Goal: Task Accomplishment & Management: Manage account settings

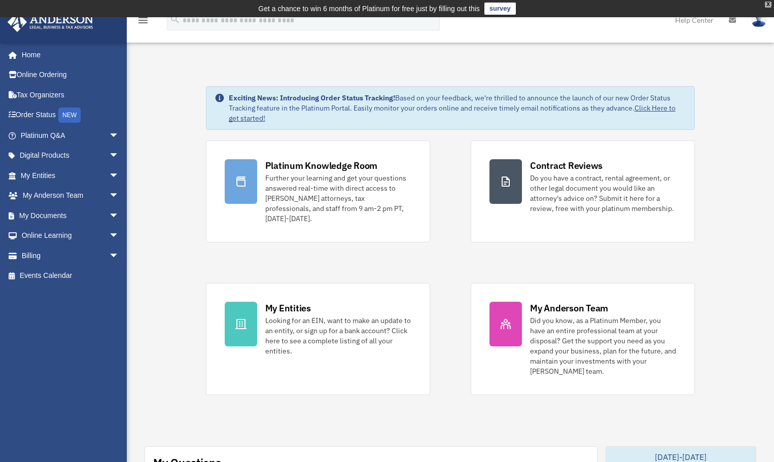
click at [769, 4] on div "X" at bounding box center [768, 5] width 7 height 6
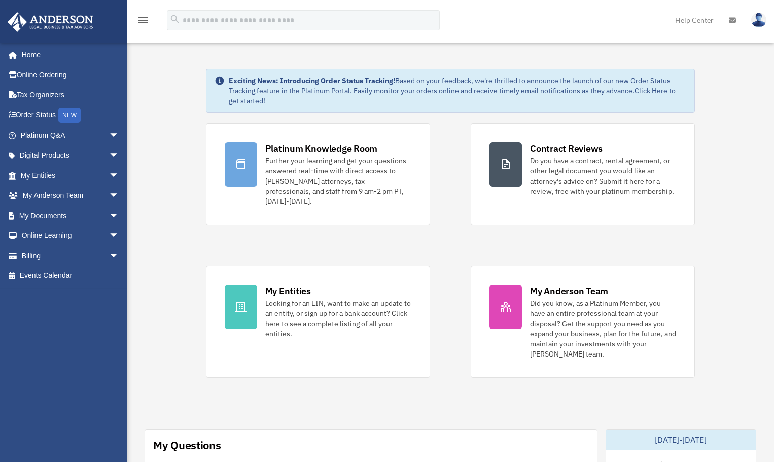
click at [728, 17] on link at bounding box center [733, 20] width 22 height 40
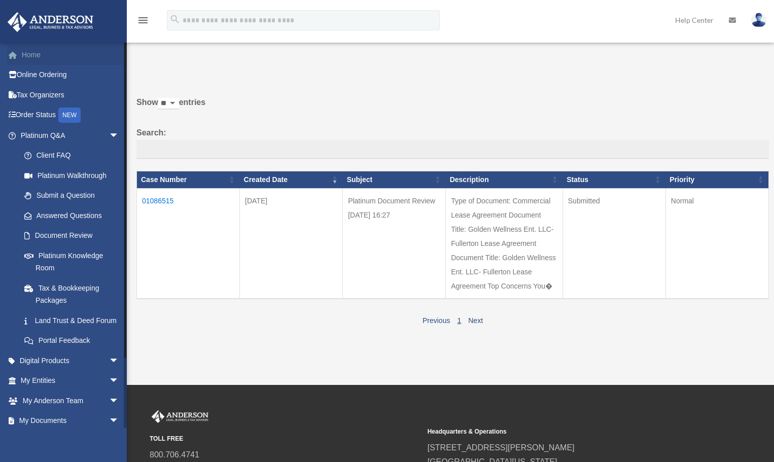
click at [30, 54] on link "Home" at bounding box center [70, 55] width 127 height 20
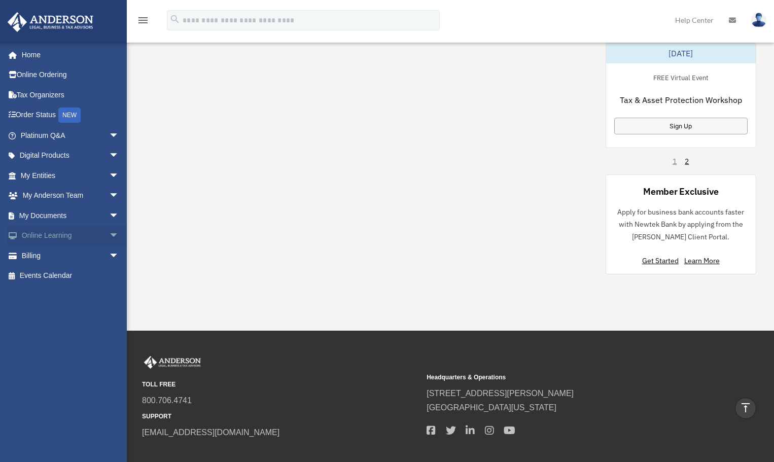
scroll to position [710, 0]
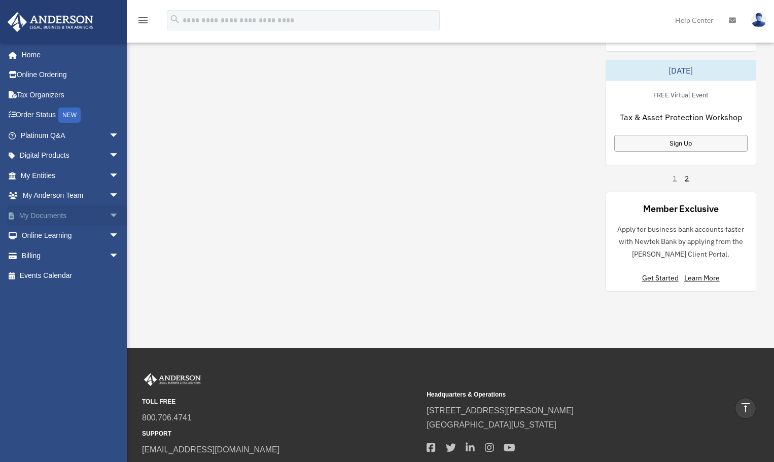
click at [77, 216] on link "My Documents arrow_drop_down" at bounding box center [70, 215] width 127 height 20
click at [109, 214] on span "arrow_drop_down" at bounding box center [119, 215] width 20 height 21
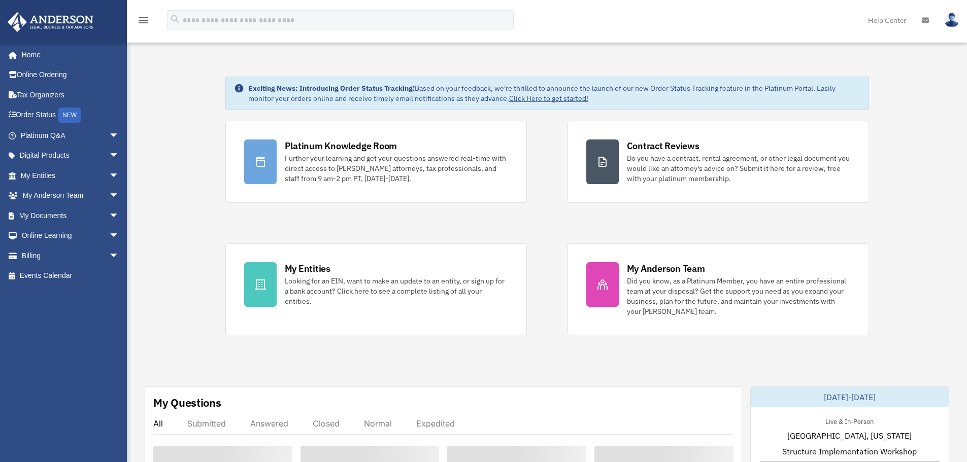
scroll to position [676, 0]
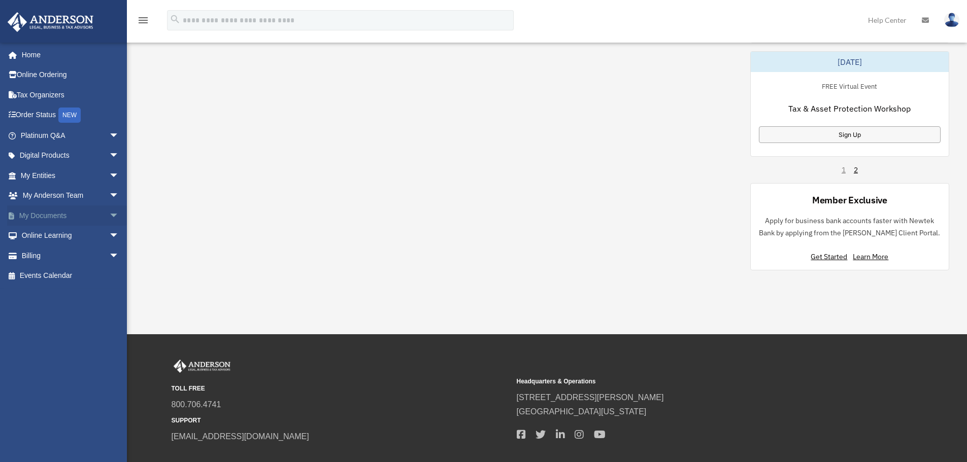
click at [109, 214] on span "arrow_drop_down" at bounding box center [119, 215] width 20 height 21
click at [44, 236] on link "Box" at bounding box center [74, 236] width 120 height 20
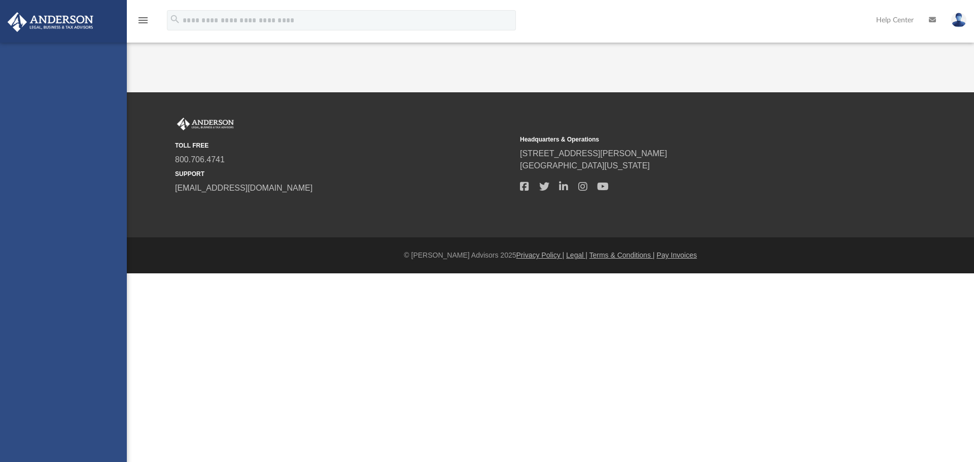
click at [145, 14] on icon "menu" at bounding box center [143, 20] width 12 height 12
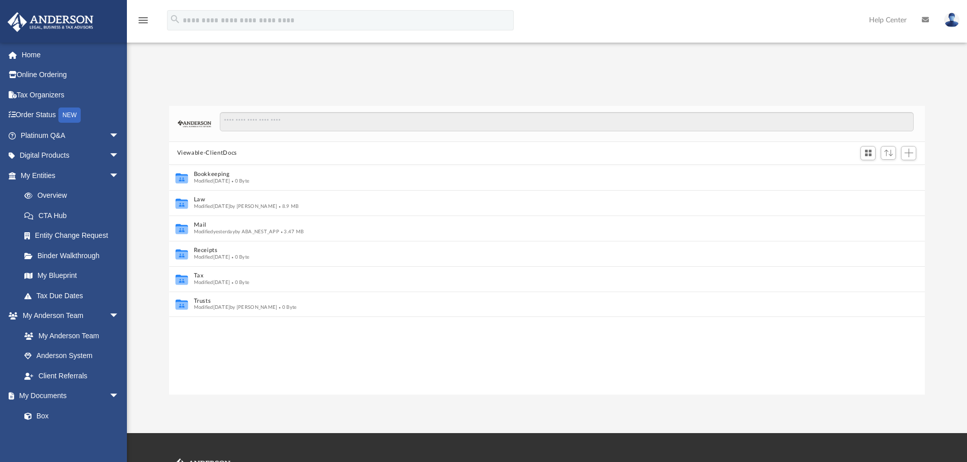
scroll to position [8, 8]
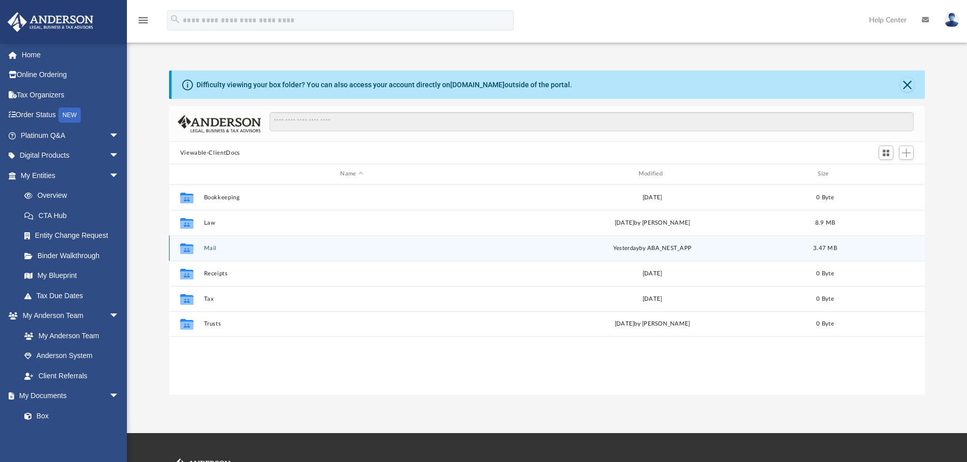
click at [190, 246] on icon "grid" at bounding box center [186, 250] width 13 height 8
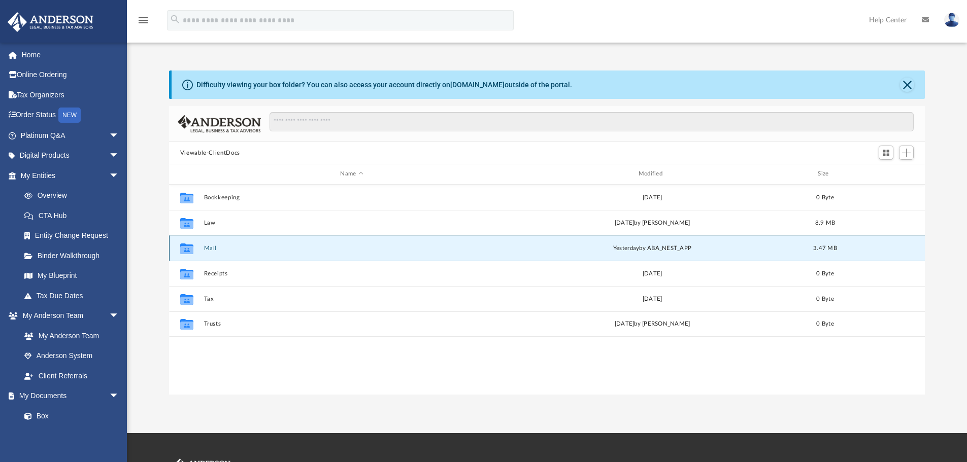
click at [210, 248] on button "Mail" at bounding box center [351, 248] width 296 height 7
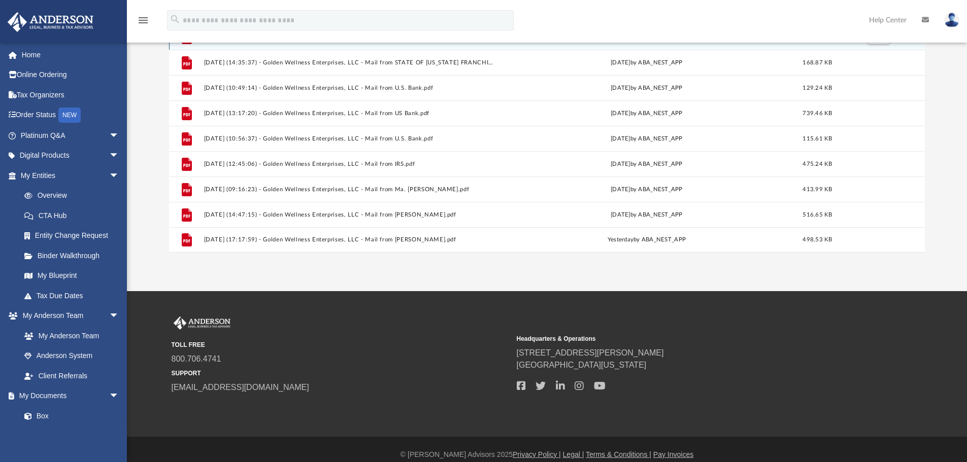
scroll to position [153, 0]
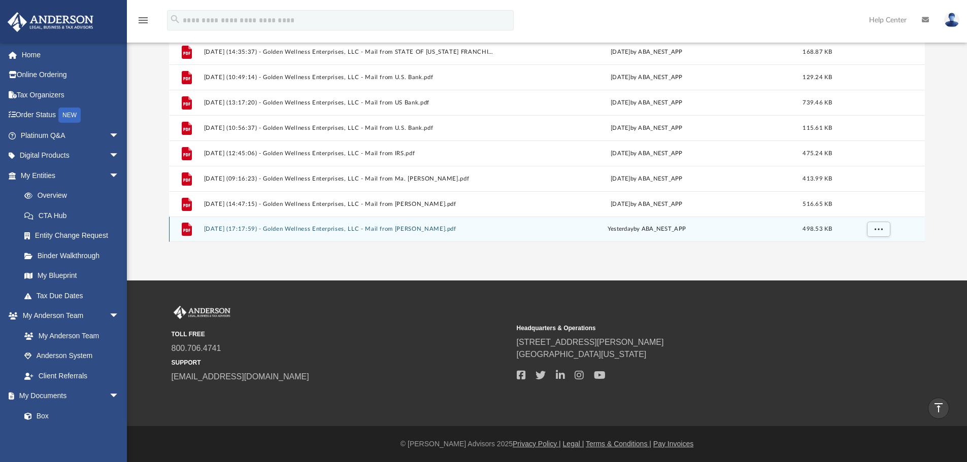
click at [310, 227] on button "2025.08.26 (17:17:59) - Golden Wellness Enterprises, LLC - Mail from Ms. Holcom…" at bounding box center [349, 229] width 292 height 7
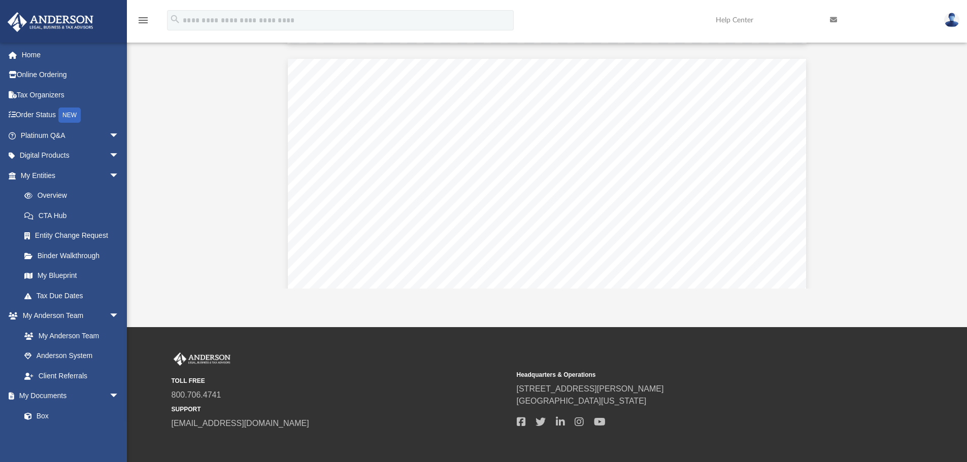
scroll to position [761, 0]
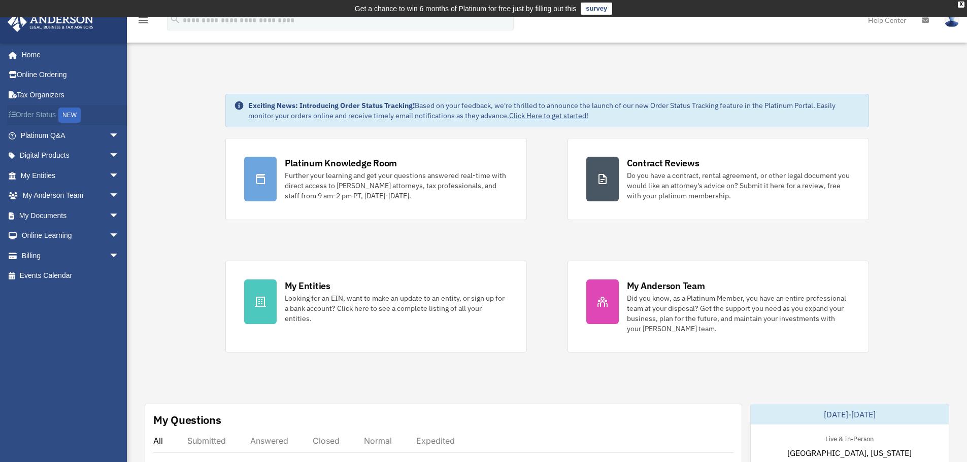
click at [47, 115] on link "Order Status NEW" at bounding box center [70, 115] width 127 height 21
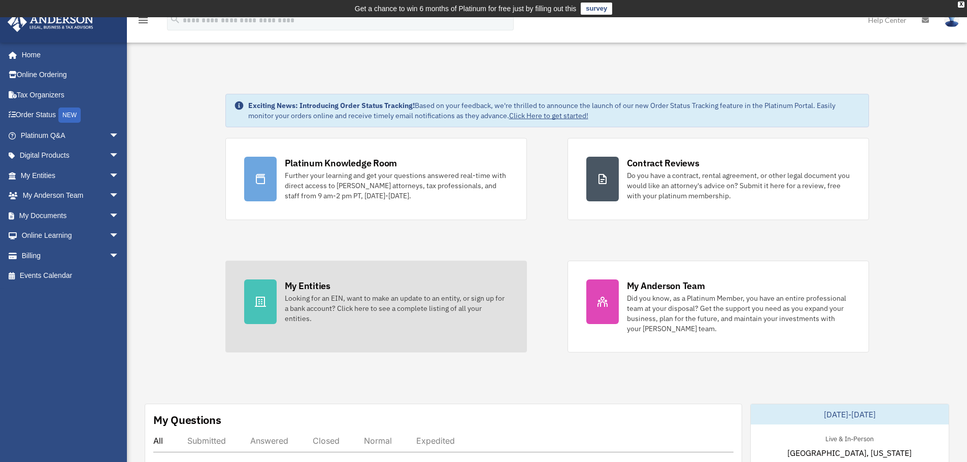
click at [310, 304] on div "Looking for an EIN, want to make an update to an entity, or sign up for a bank …" at bounding box center [396, 308] width 223 height 30
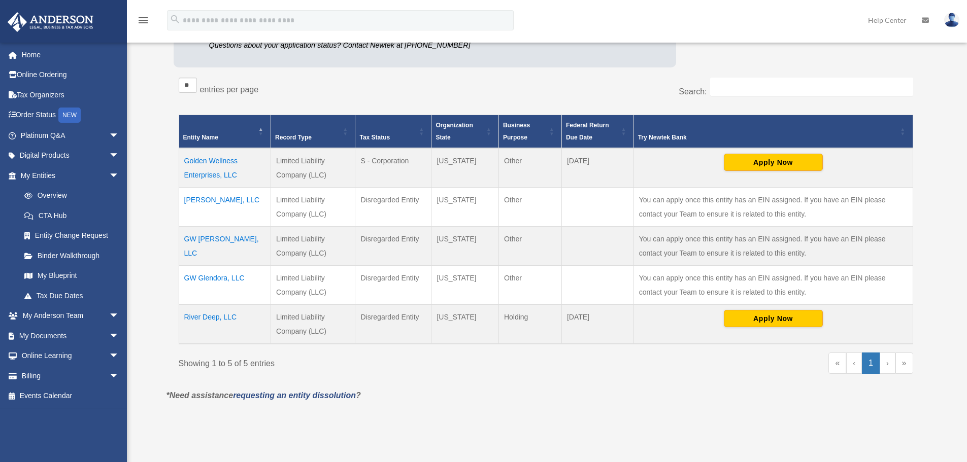
scroll to position [152, 0]
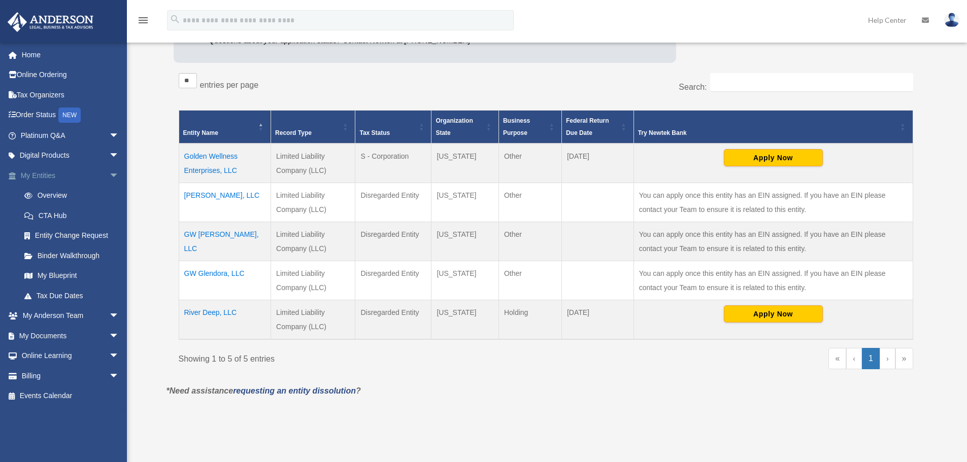
click at [48, 175] on link "My Entities arrow_drop_down" at bounding box center [70, 175] width 127 height 20
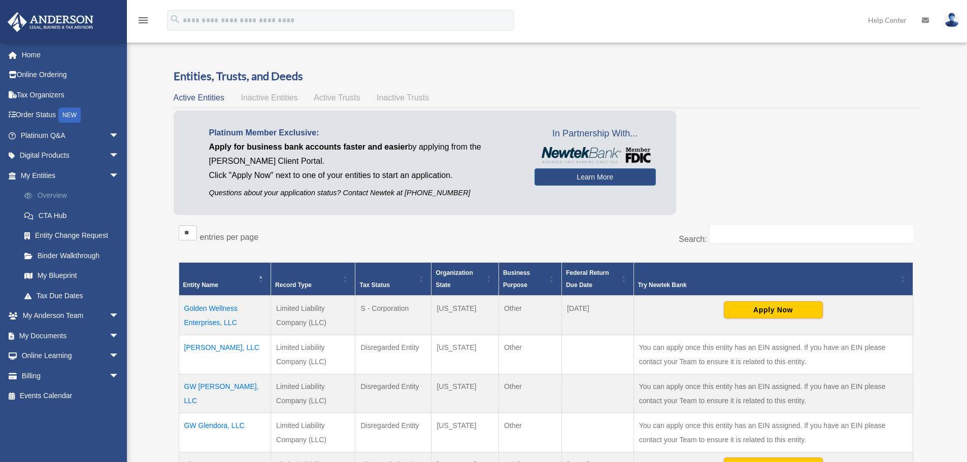
click at [52, 197] on link "Overview" at bounding box center [74, 196] width 120 height 20
click at [950, 19] on img at bounding box center [951, 20] width 15 height 15
click at [949, 24] on img at bounding box center [951, 20] width 15 height 15
click at [947, 25] on img at bounding box center [951, 20] width 15 height 15
drag, startPoint x: 724, startPoint y: 80, endPoint x: 753, endPoint y: 74, distance: 30.5
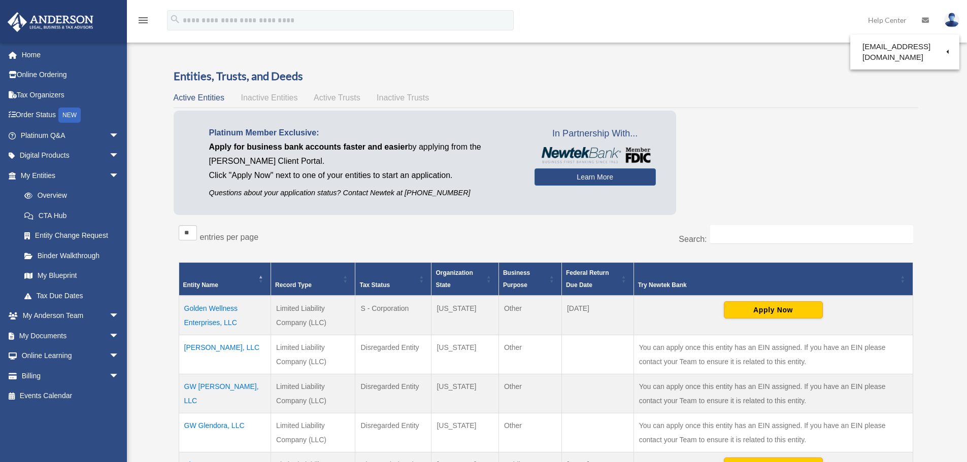
click at [725, 80] on h3 "Entities, Trusts, and Deeds" at bounding box center [546, 76] width 744 height 16
click at [950, 19] on img at bounding box center [951, 20] width 15 height 15
click at [776, 88] on link "Logout" at bounding box center [798, 88] width 101 height 21
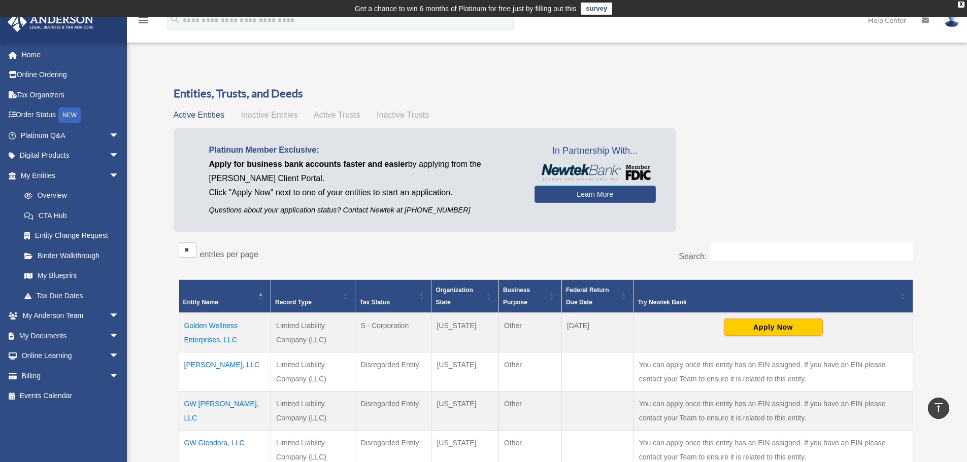
scroll to position [261, 0]
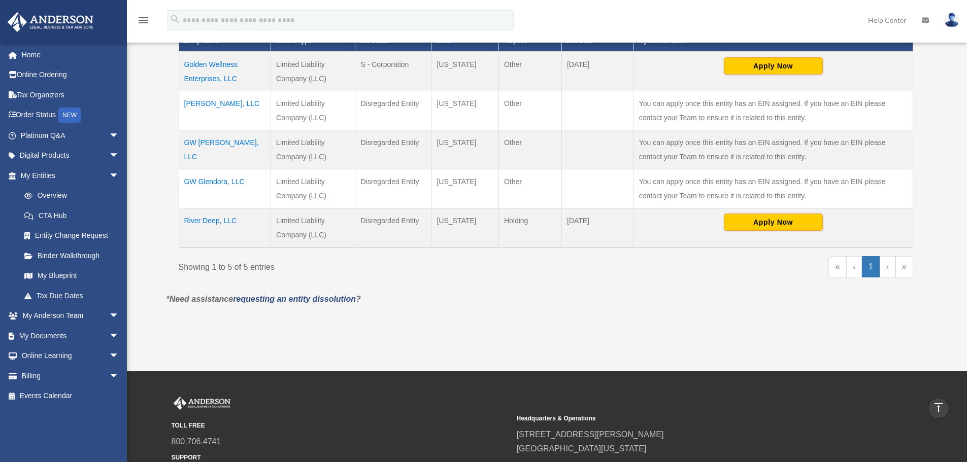
click at [954, 24] on img at bounding box center [951, 20] width 15 height 15
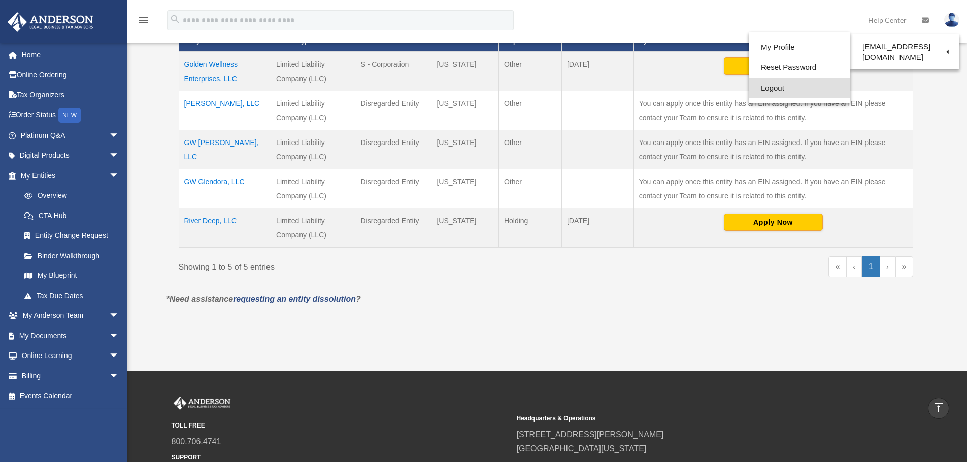
click at [784, 89] on link "Logout" at bounding box center [798, 88] width 101 height 21
